Goal: Navigation & Orientation: Find specific page/section

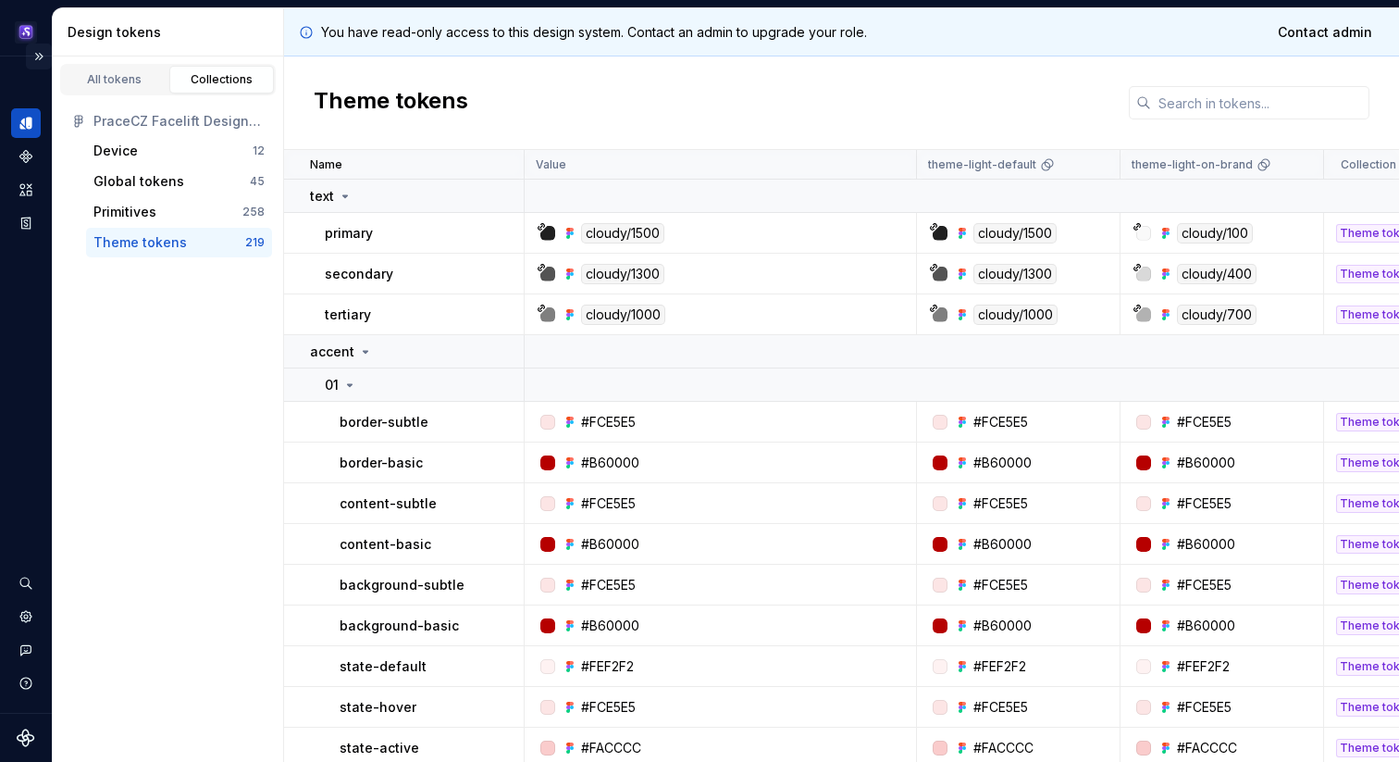
click at [37, 57] on button "Expand sidebar" at bounding box center [39, 56] width 26 height 26
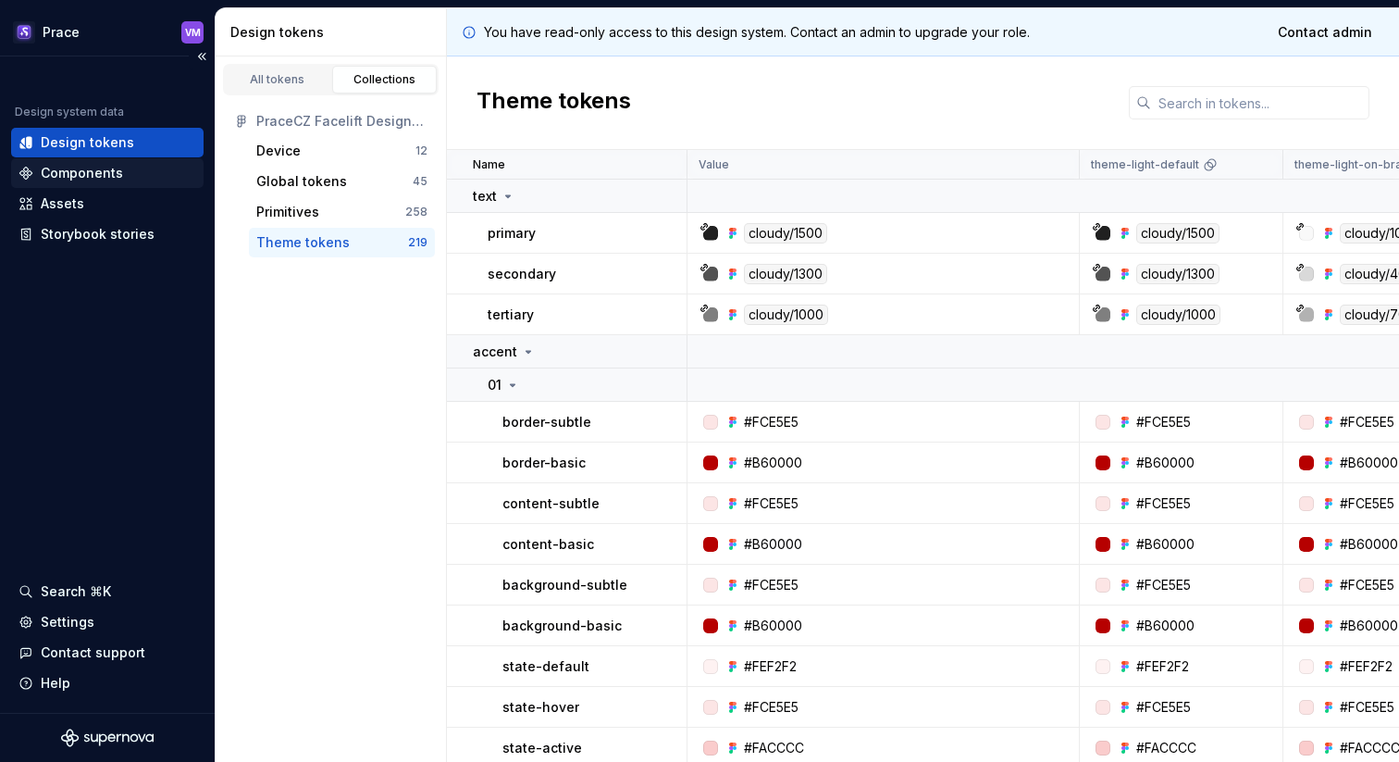
click at [87, 167] on div "Components" at bounding box center [82, 173] width 82 height 19
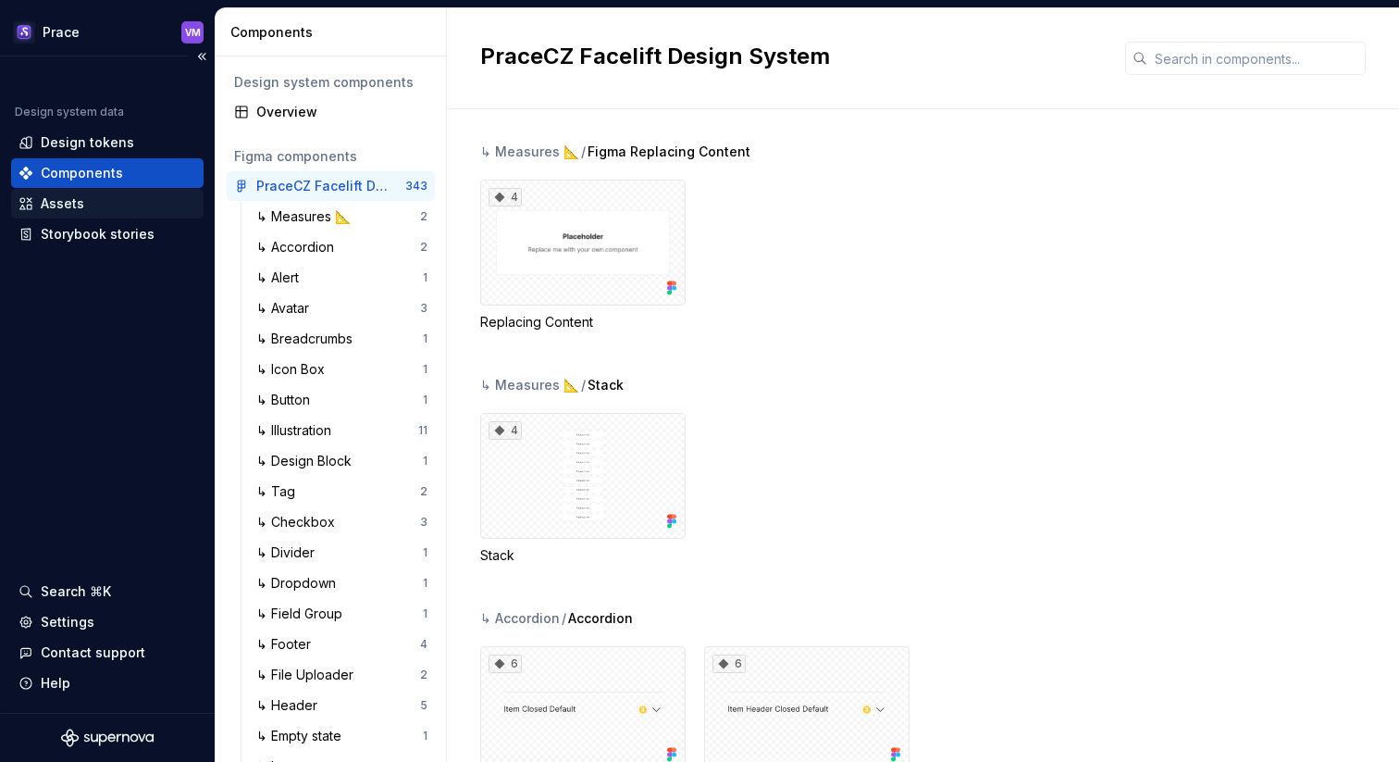
click at [84, 203] on div "Assets" at bounding box center [108, 203] width 178 height 19
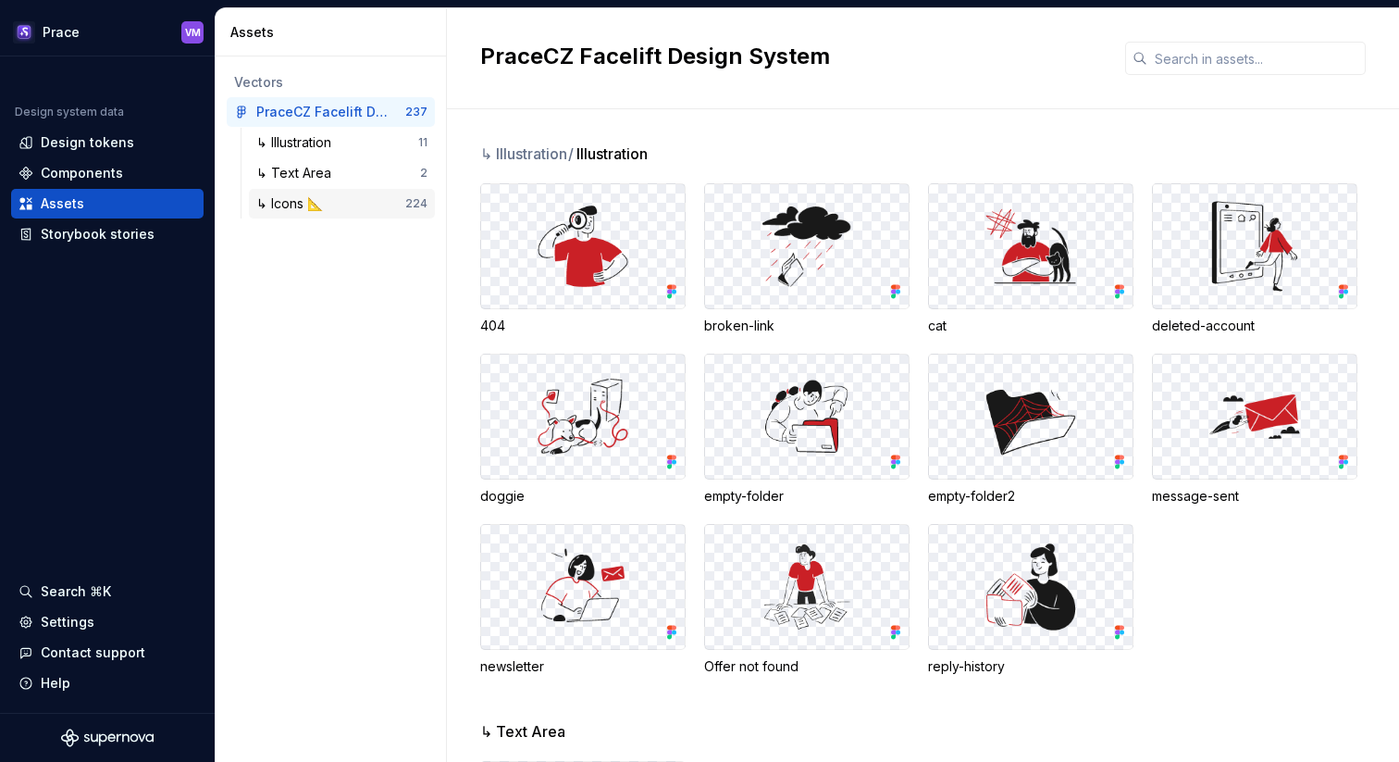
click at [282, 192] on div "↳ Icons 📐 224" at bounding box center [342, 204] width 186 height 30
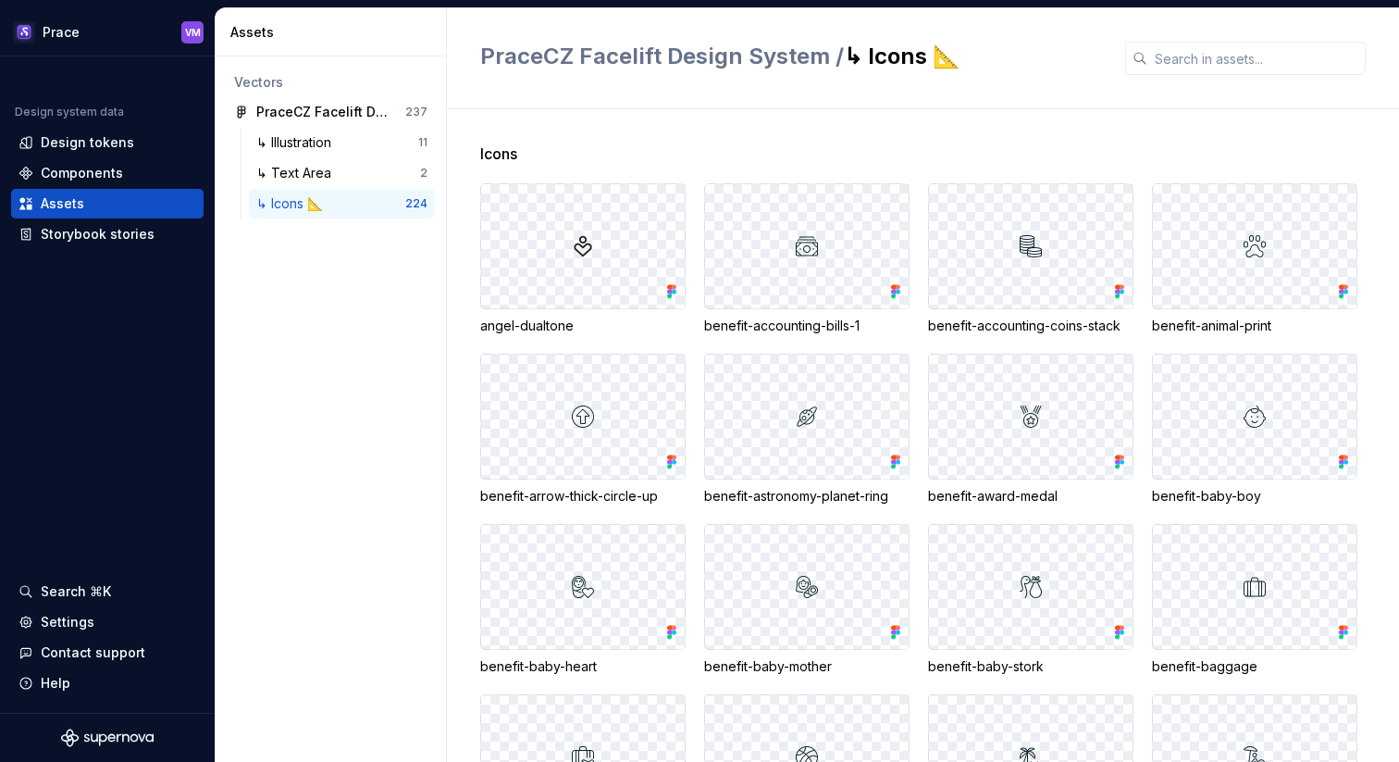
click at [354, 370] on div "Vectors PraceCZ Facelift Design System 237 ↳ Illustration 11 ↳ Text Area 2 ↳ Ic…" at bounding box center [331, 408] width 230 height 705
click at [196, 32] on html "Prace VM Design system data Design tokens Components Assets Storybook stories S…" at bounding box center [699, 381] width 1399 height 762
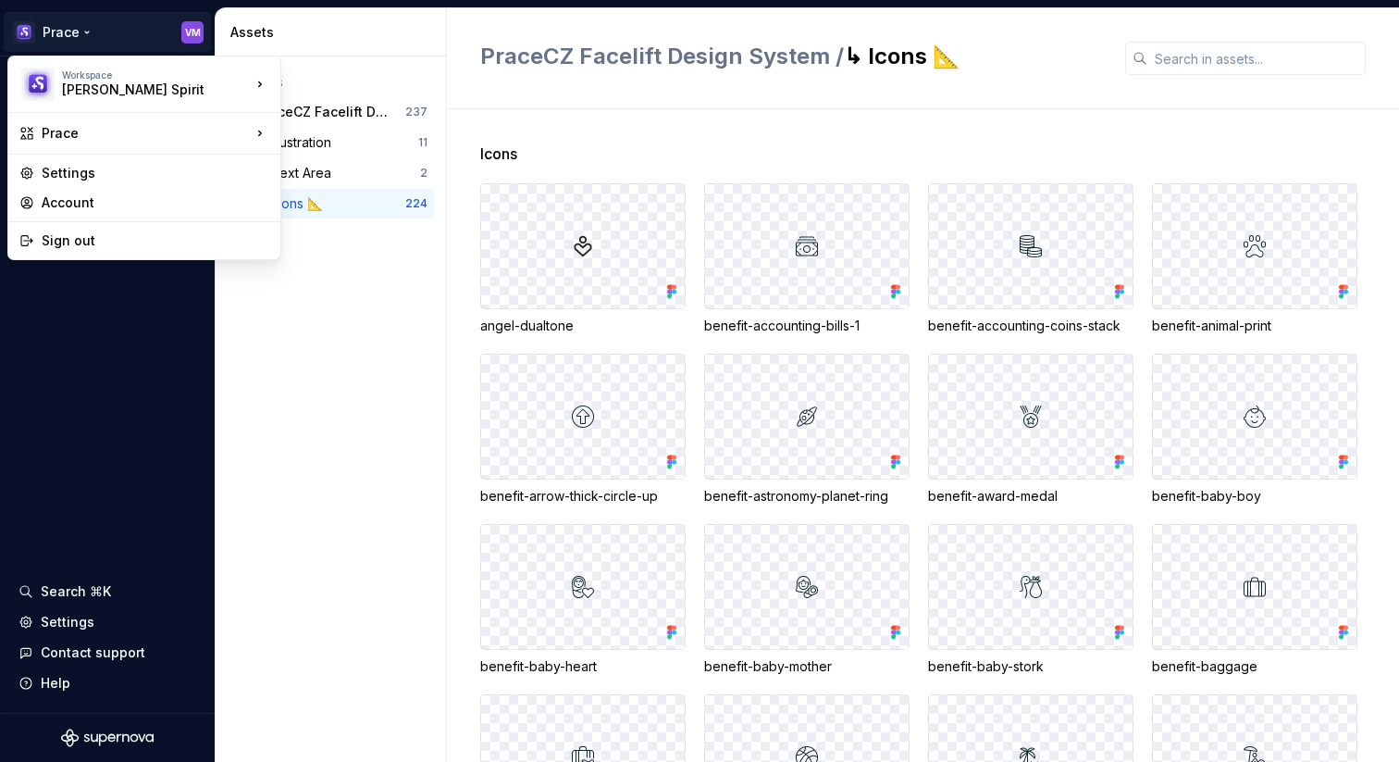
click at [154, 315] on html "Prace VM Design system data Design tokens Components Assets Storybook stories S…" at bounding box center [699, 381] width 1399 height 762
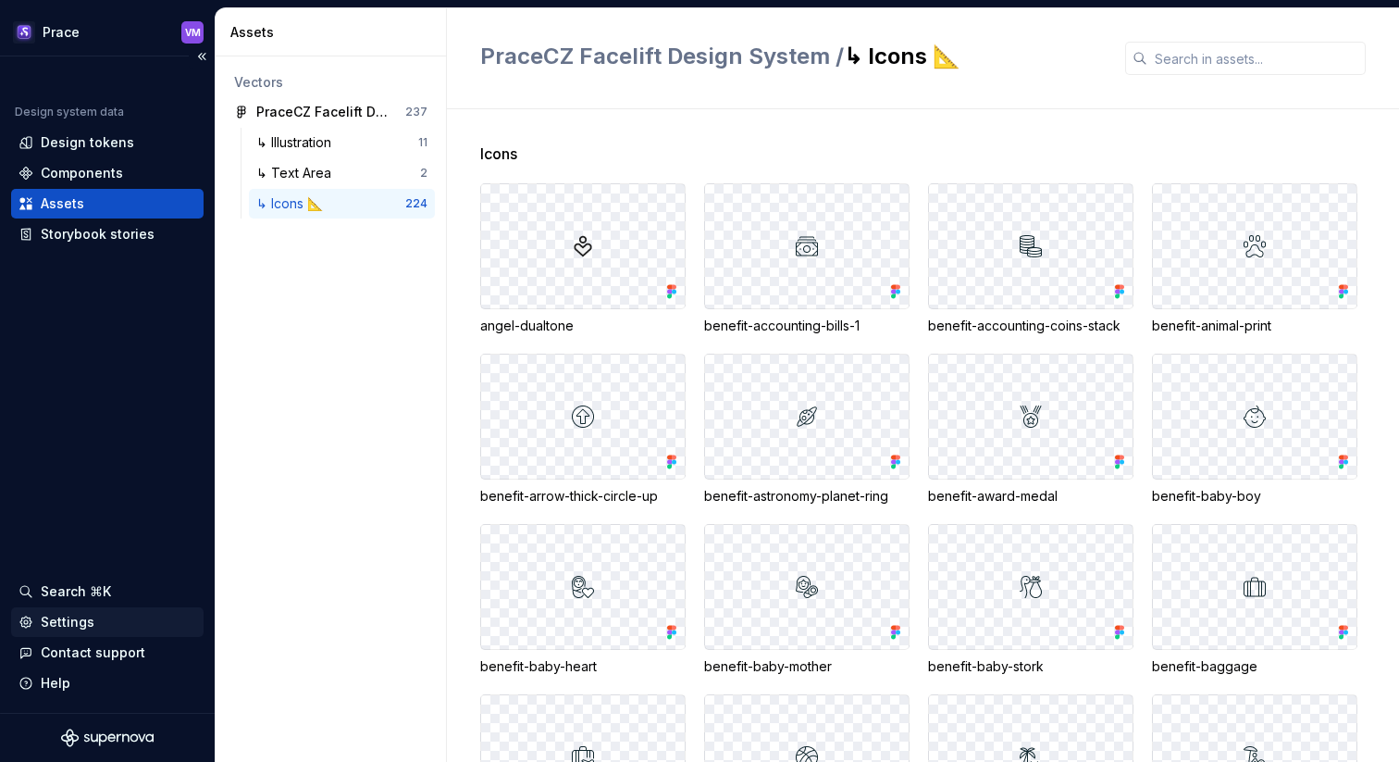
click at [85, 619] on div "Settings" at bounding box center [68, 622] width 54 height 19
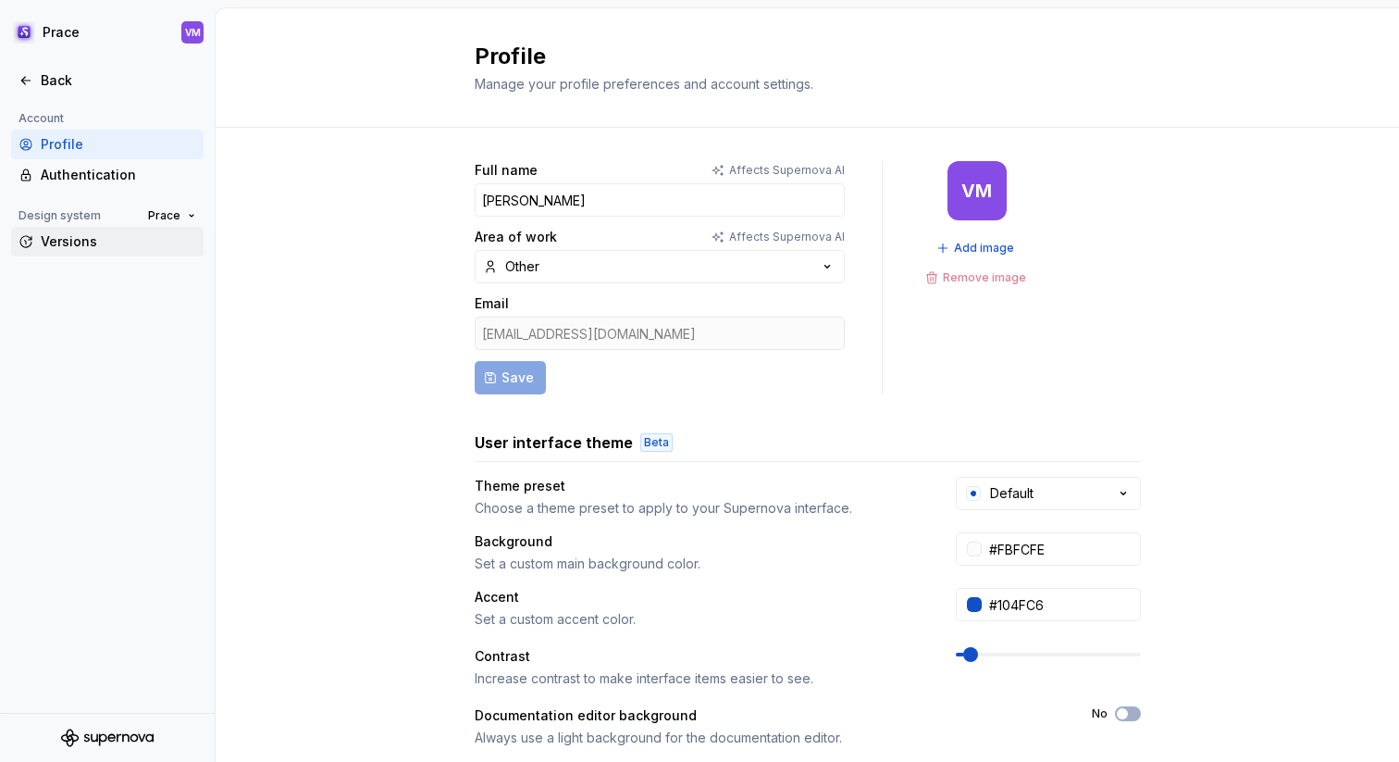
click at [149, 243] on div "Versions" at bounding box center [118, 241] width 155 height 19
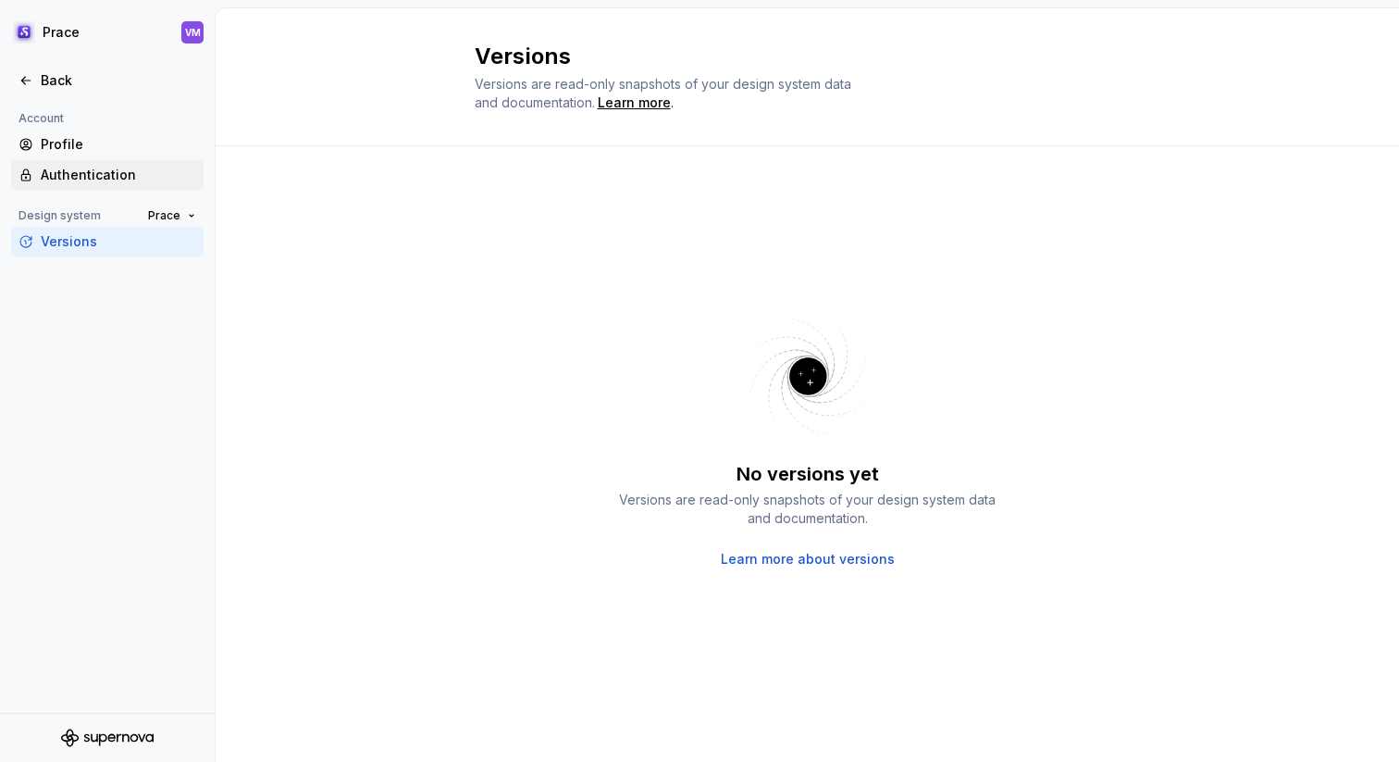
click at [136, 176] on div "Authentication" at bounding box center [118, 175] width 155 height 19
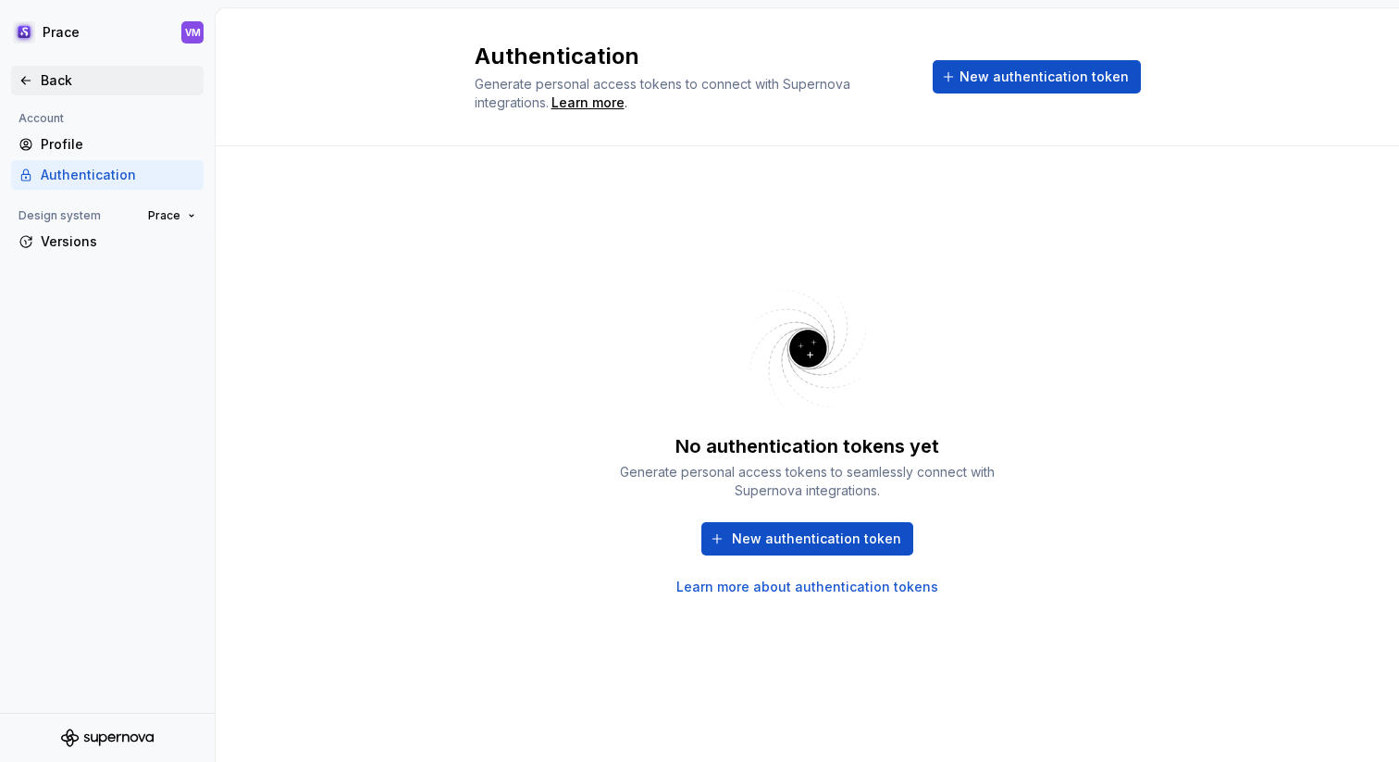
click at [48, 79] on div "Back" at bounding box center [118, 80] width 155 height 19
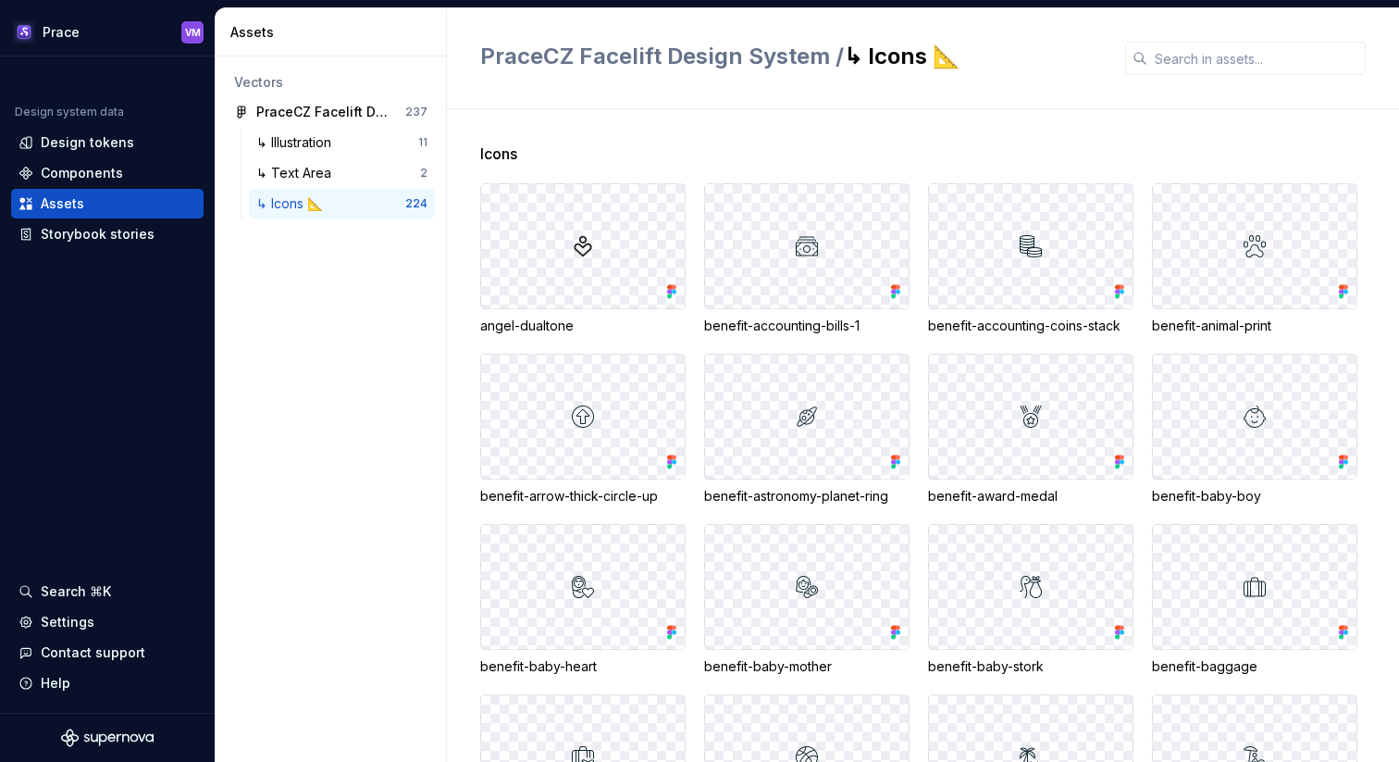
click at [944, 58] on h2 "PraceCZ Facelift Design System / ↳ Icons 📐" at bounding box center [791, 57] width 623 height 30
